Goal: Task Accomplishment & Management: Use online tool/utility

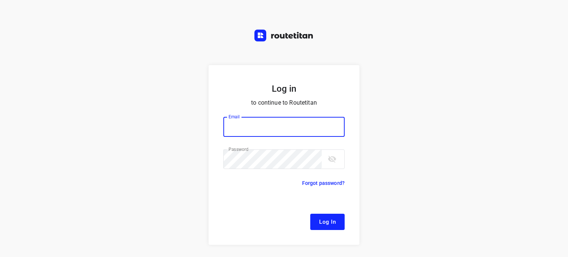
type input "[EMAIL_ADDRESS][DOMAIN_NAME]"
click at [327, 222] on span "Log In" at bounding box center [327, 222] width 17 height 10
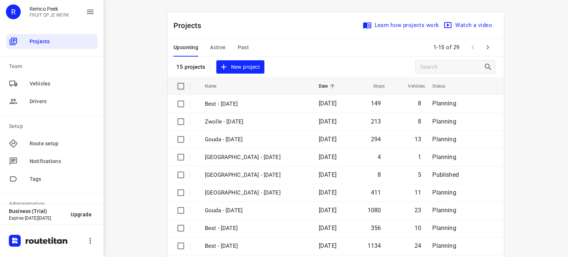
click at [241, 47] on span "Past" at bounding box center [243, 47] width 11 height 9
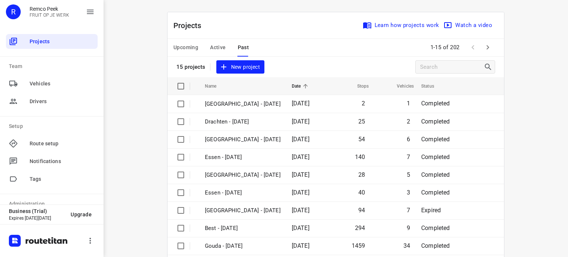
click at [217, 44] on span "Active" at bounding box center [218, 47] width 16 height 9
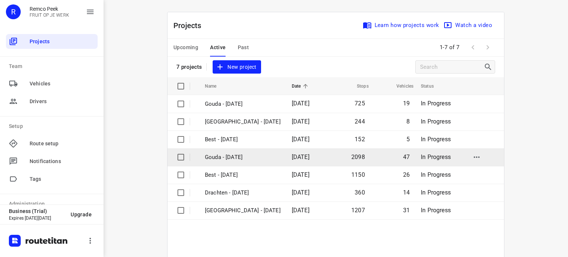
click at [233, 157] on p "Gouda - [DATE]" at bounding box center [243, 157] width 76 height 9
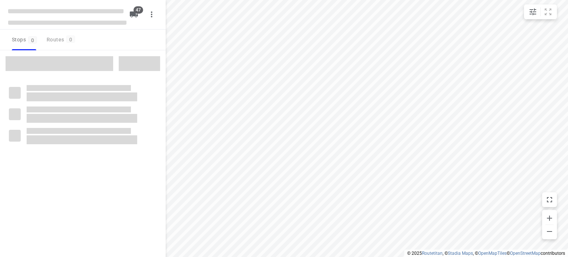
checkbox input "true"
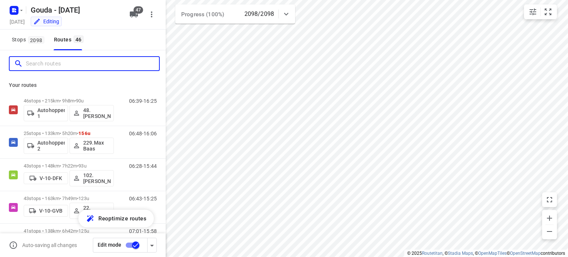
click at [85, 66] on input "Search routes" at bounding box center [92, 63] width 133 height 11
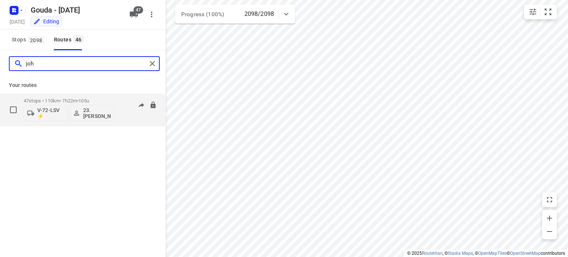
type input "joh"
click at [78, 98] on span "•" at bounding box center [77, 101] width 1 height 6
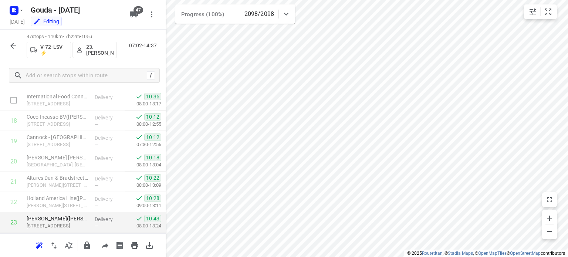
scroll to position [407, 0]
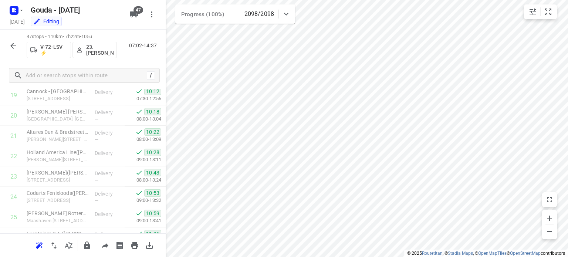
click at [14, 41] on icon "button" at bounding box center [13, 45] width 9 height 9
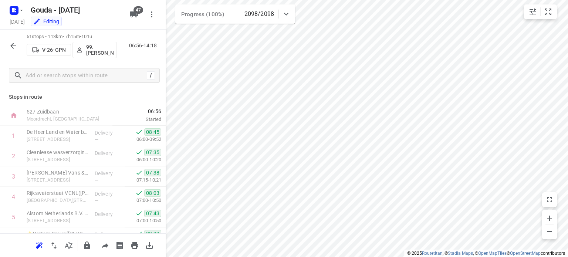
click at [14, 48] on icon "button" at bounding box center [13, 45] width 9 height 9
click at [13, 46] on icon "button" at bounding box center [13, 46] width 6 height 6
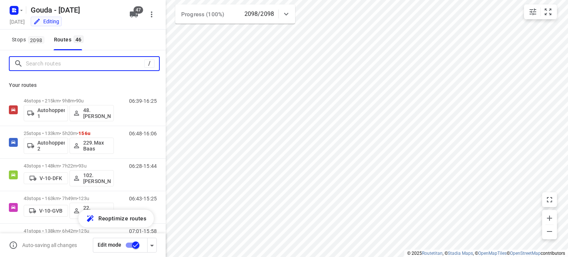
click at [40, 62] on input "Search routes" at bounding box center [85, 63] width 118 height 11
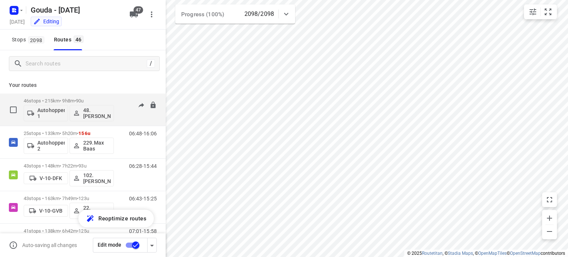
click at [40, 97] on div "46 stops • 215km • 9h8m • 90u Autohopper 1 48.[PERSON_NAME]" at bounding box center [69, 109] width 90 height 31
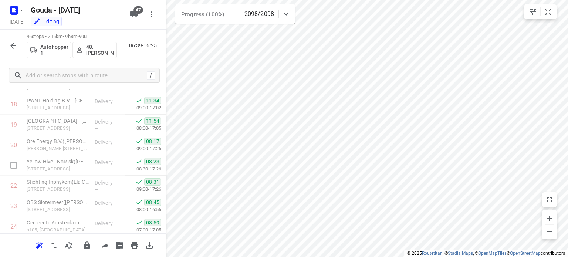
scroll to position [480, 0]
click at [11, 47] on icon "button" at bounding box center [13, 45] width 9 height 9
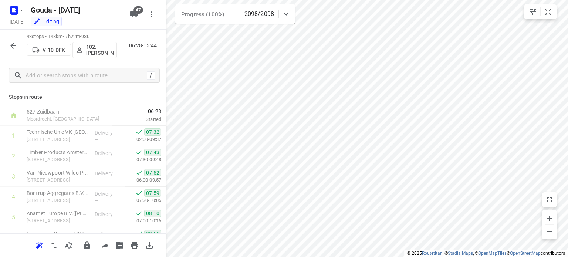
click at [8, 46] on button "button" at bounding box center [13, 45] width 15 height 15
click at [12, 44] on icon "button" at bounding box center [13, 45] width 9 height 9
